Goal: Transaction & Acquisition: Purchase product/service

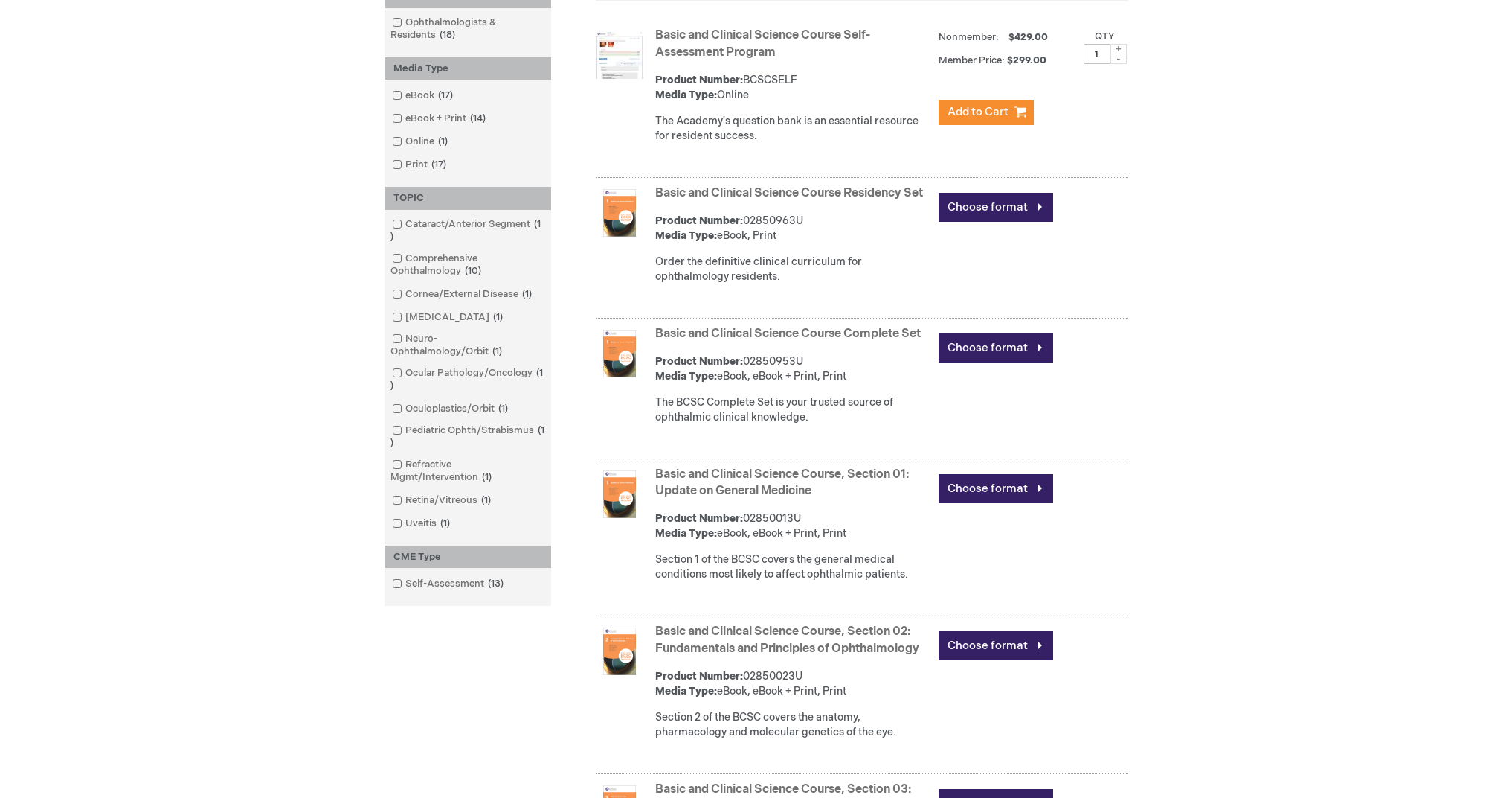
scroll to position [343, 0]
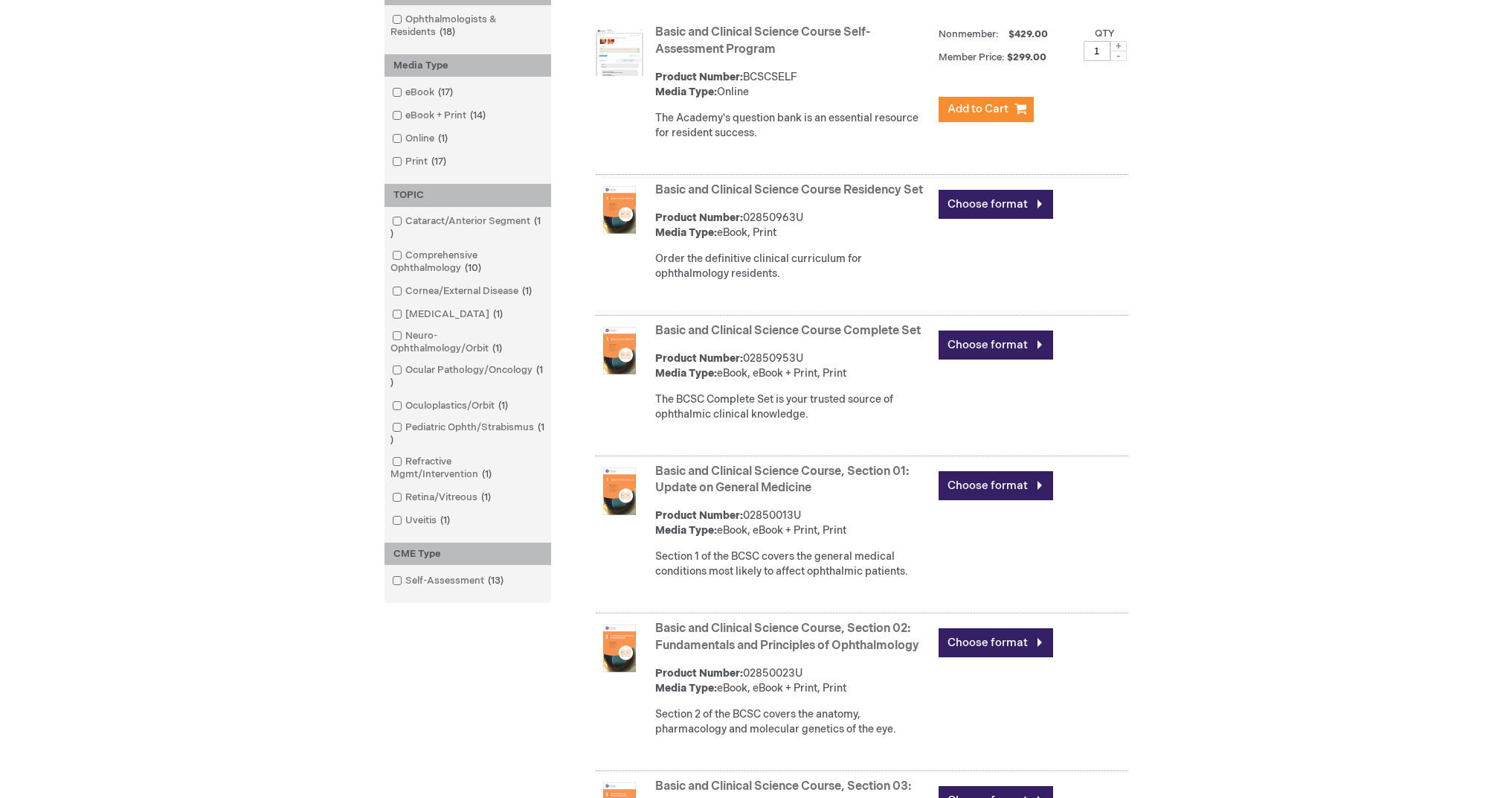
click at [763, 636] on link "Basic and Clinical Science Course, Section 02: Fundamentals and Principles of O…" at bounding box center [787, 637] width 264 height 32
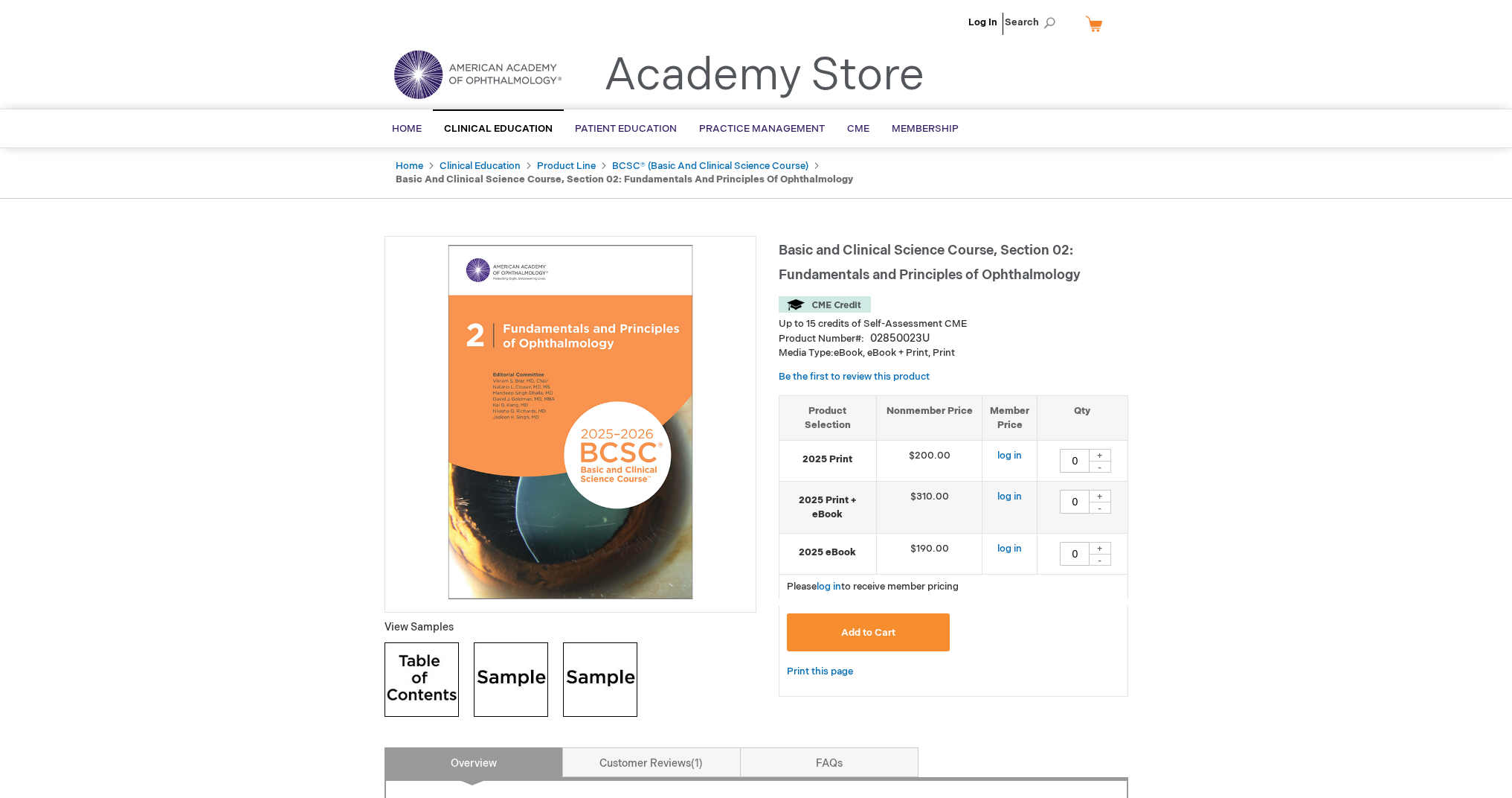
scroll to position [103, 0]
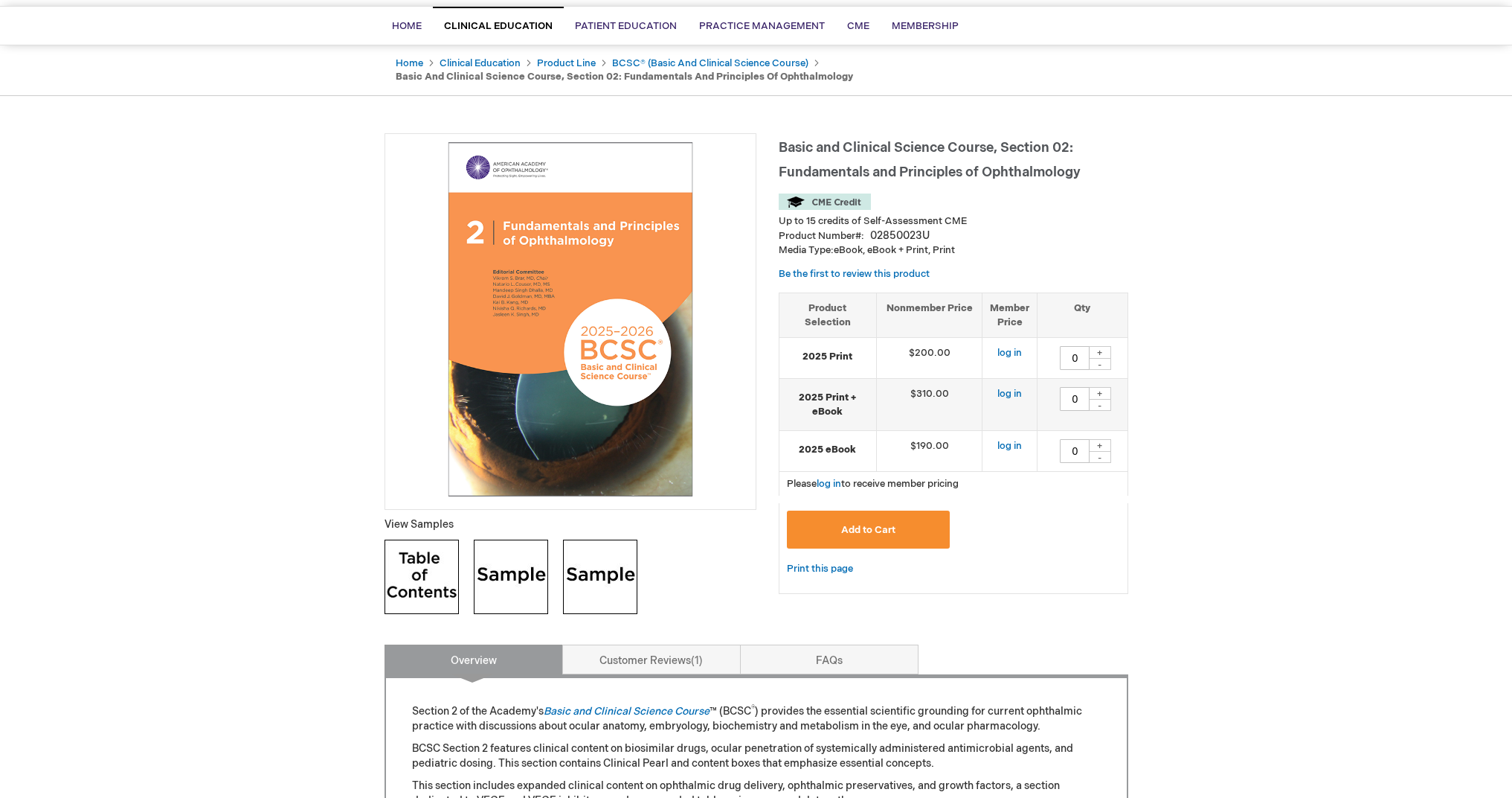
click at [512, 581] on img at bounding box center [511, 577] width 74 height 74
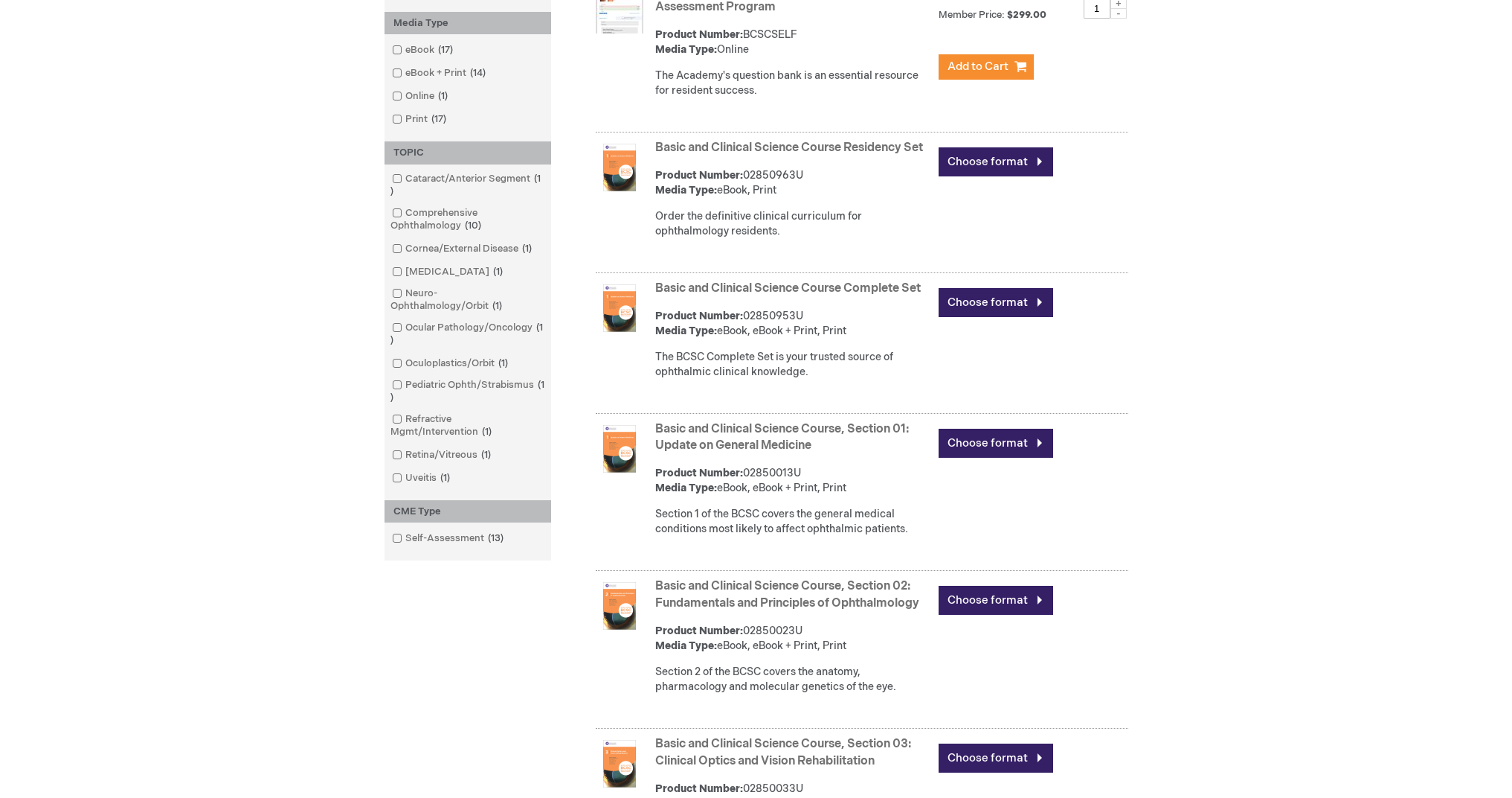
scroll to position [471, 0]
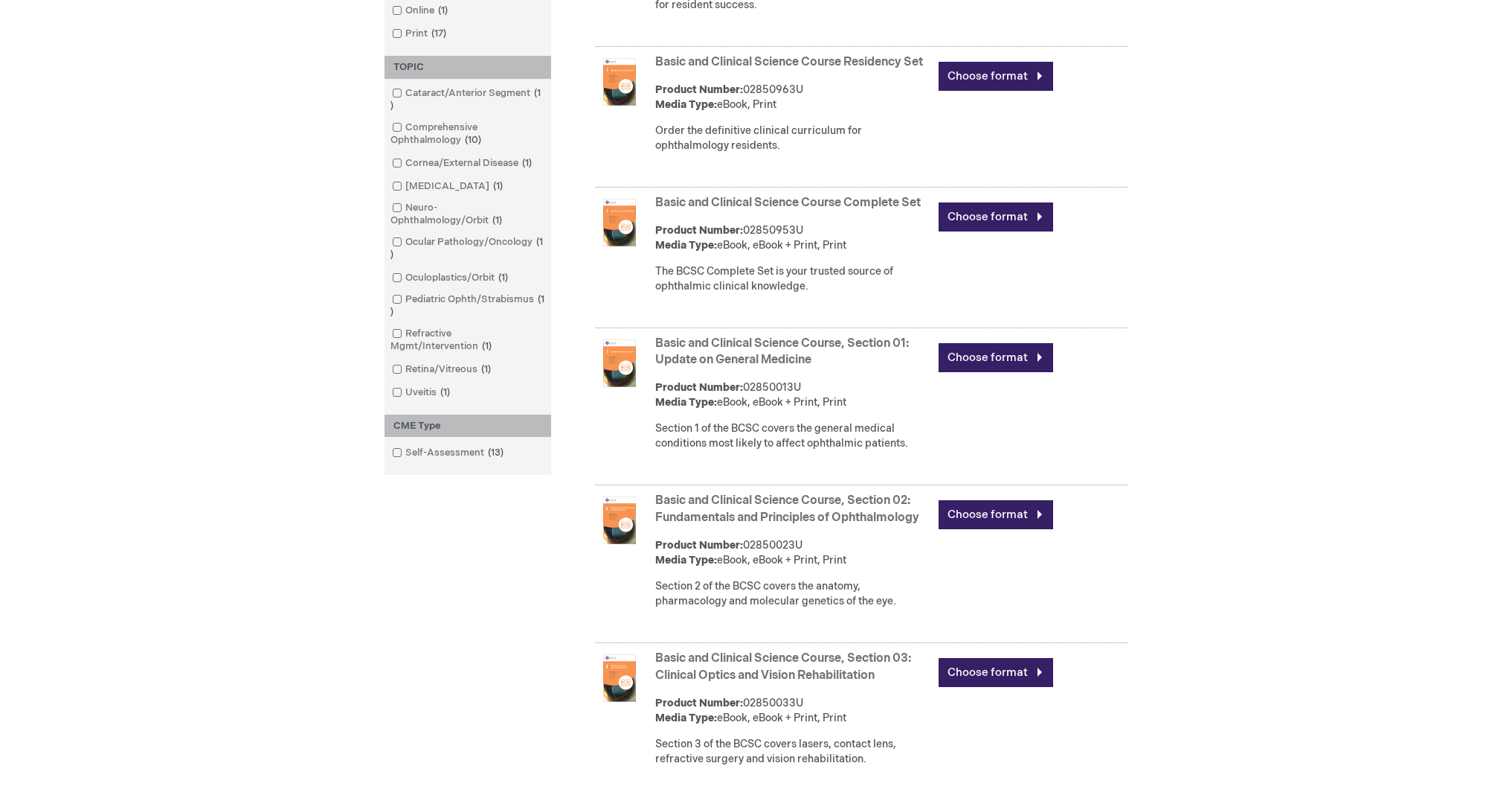
click at [832, 675] on link "Basic and Clinical Science Course, Section 03: Clinical Optics and Vision Rehab…" at bounding box center [783, 667] width 256 height 32
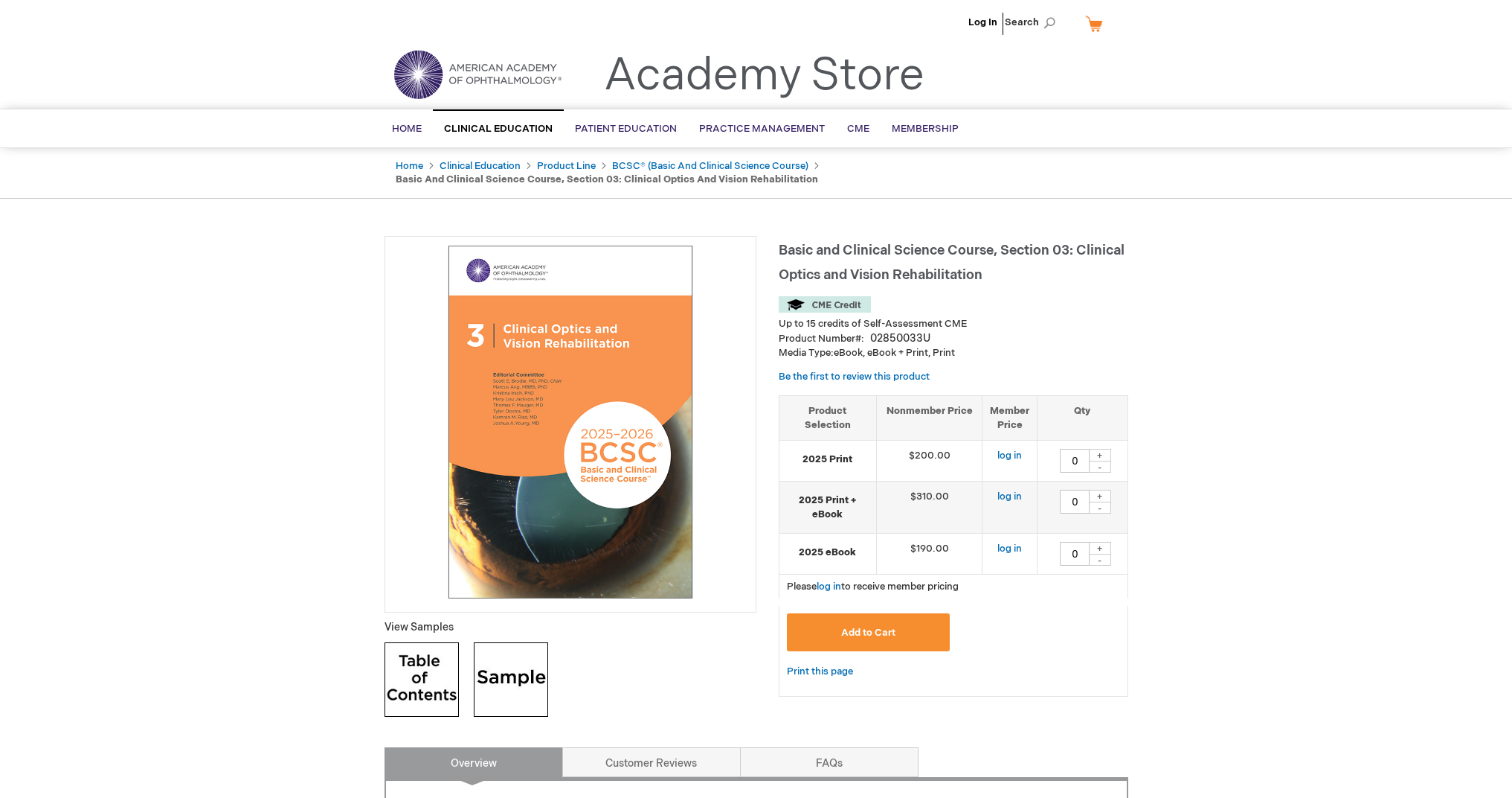
click at [506, 698] on img at bounding box center [511, 680] width 74 height 74
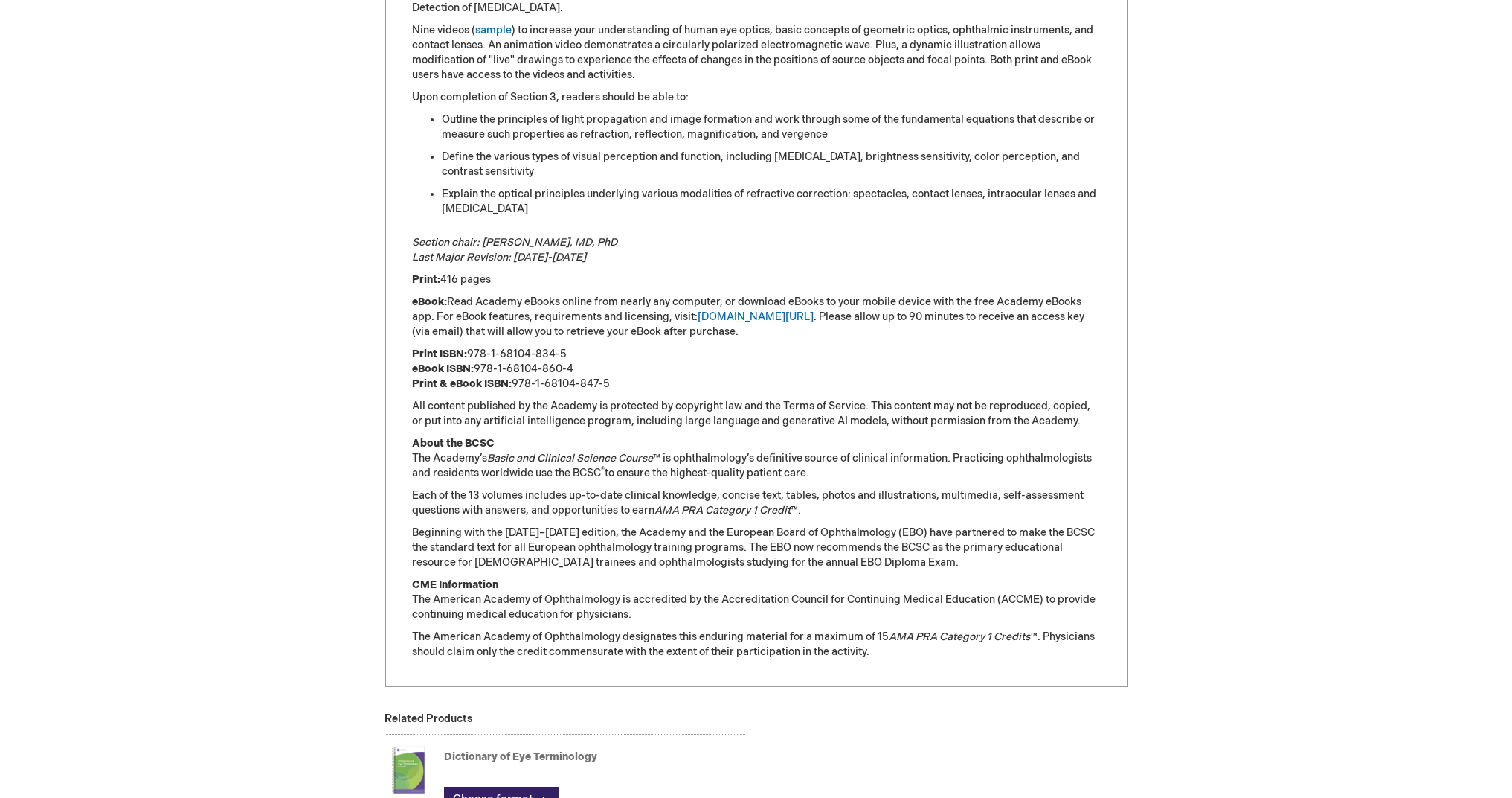
scroll to position [393, 0]
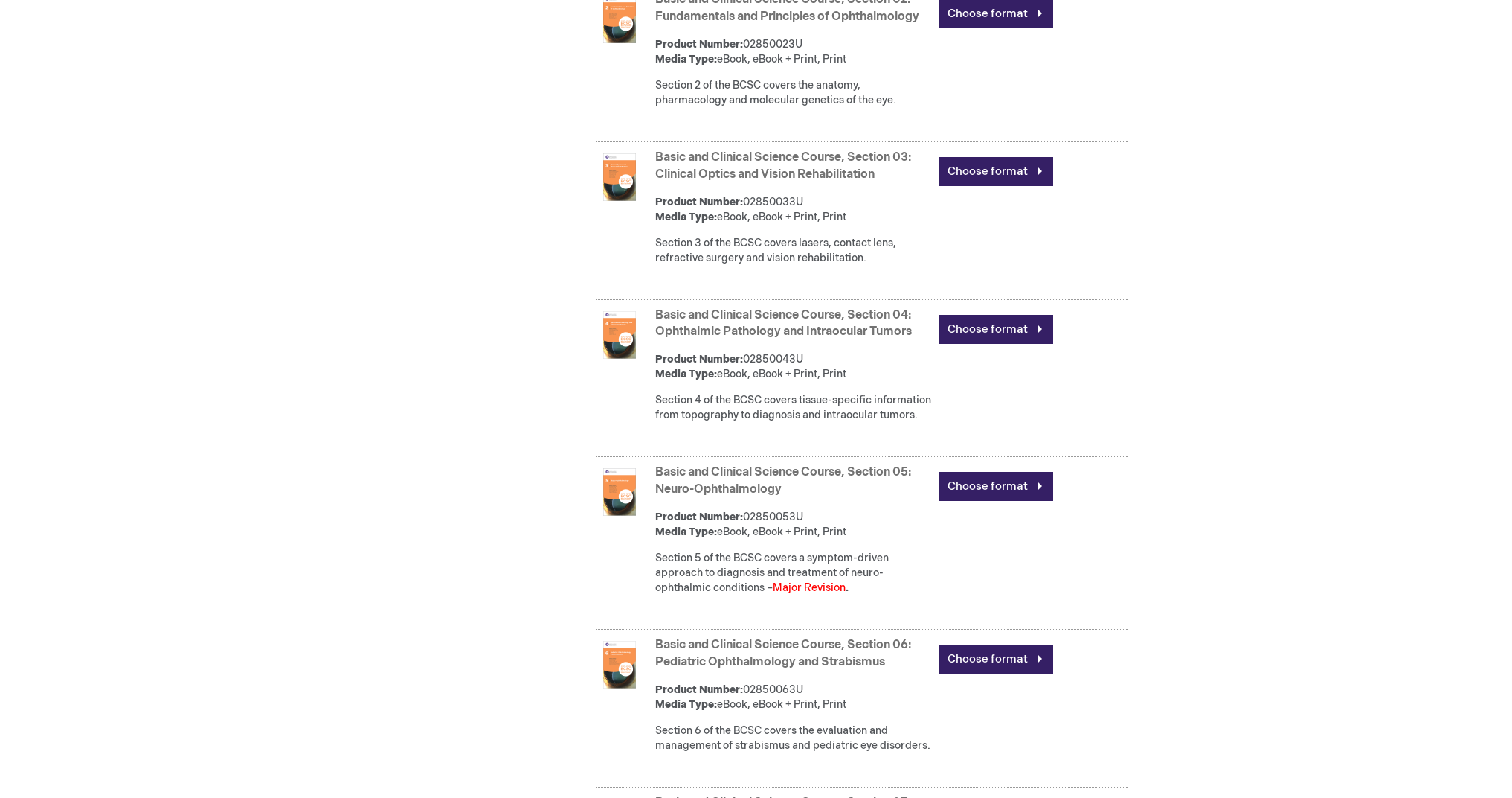
scroll to position [1104, 0]
